Goal: Transaction & Acquisition: Purchase product/service

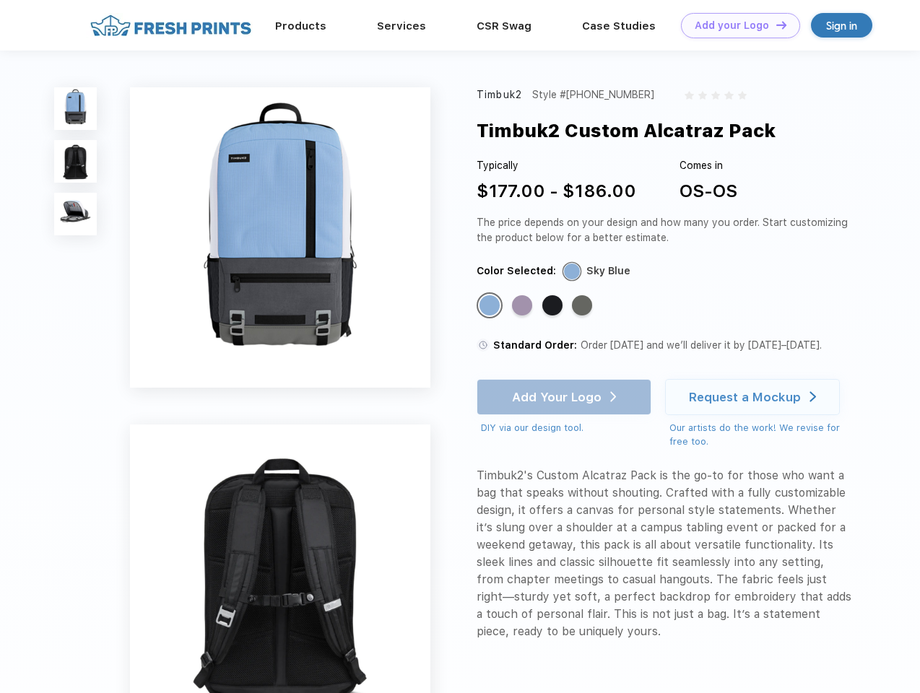
click at [735, 25] on link "Add your Logo Design Tool" at bounding box center [740, 25] width 119 height 25
click at [0, 0] on div "Design Tool" at bounding box center [0, 0] width 0 height 0
click at [775, 25] on link "Add your Logo Design Tool" at bounding box center [740, 25] width 119 height 25
click at [76, 108] on img at bounding box center [75, 108] width 43 height 43
click at [76, 162] on img at bounding box center [75, 161] width 43 height 43
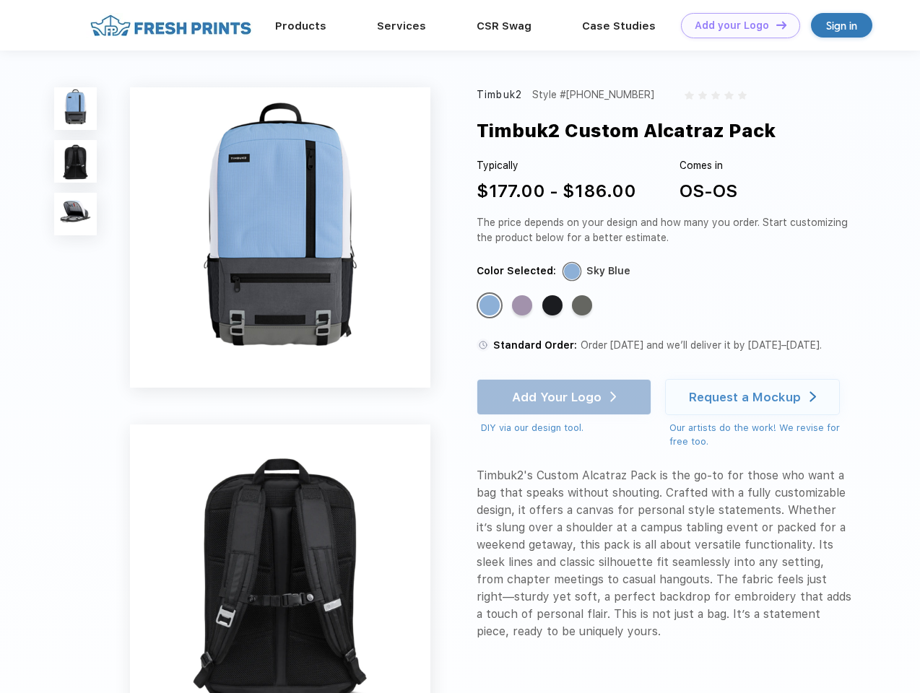
click at [76, 214] on img at bounding box center [75, 214] width 43 height 43
click at [491, 306] on div "Standard Color" at bounding box center [490, 305] width 20 height 20
click at [524, 306] on div "Standard Color" at bounding box center [522, 305] width 20 height 20
click at [554, 306] on div "Standard Color" at bounding box center [552, 305] width 20 height 20
click at [583, 306] on div "Standard Color" at bounding box center [582, 305] width 20 height 20
